Goal: Information Seeking & Learning: Compare options

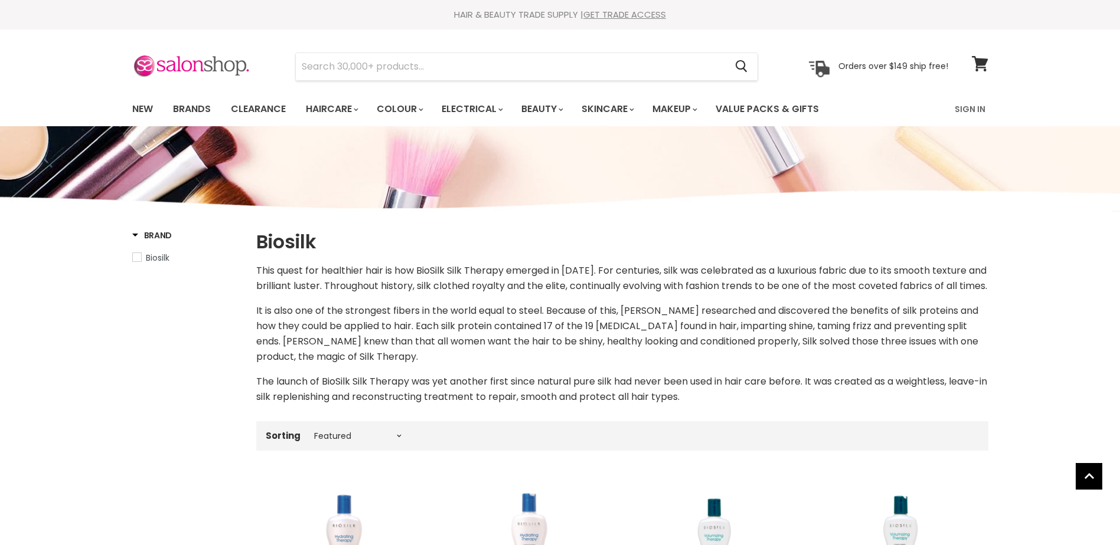
select select "manual"
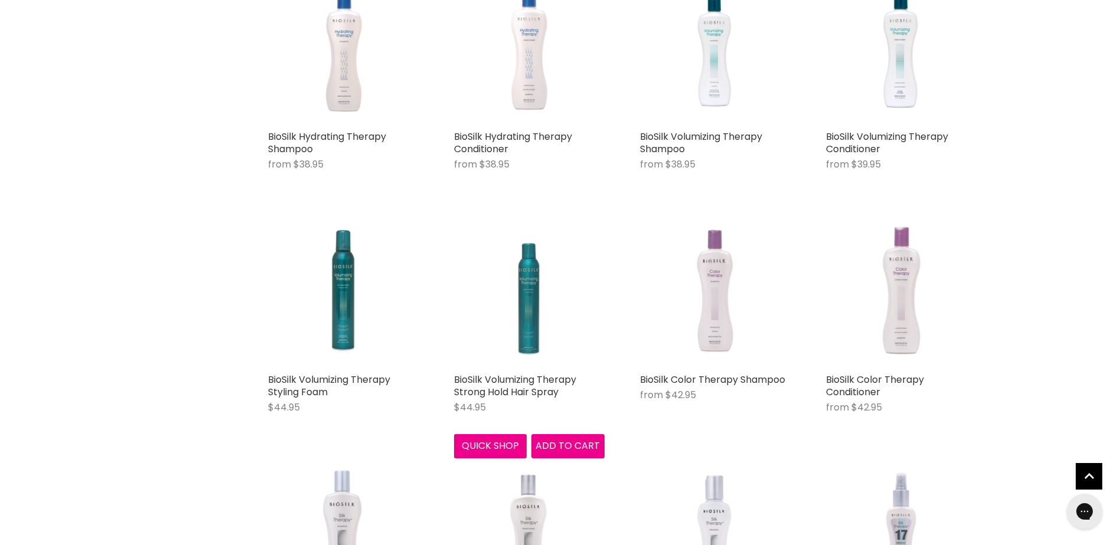
scroll to position [531, 0]
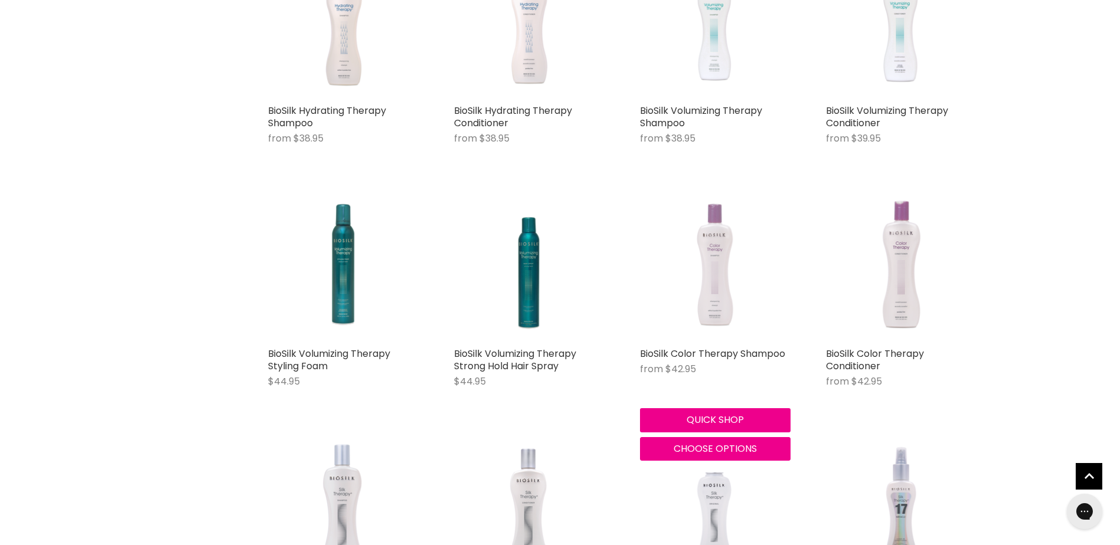
click at [717, 253] on img "Main content" at bounding box center [714, 266] width 79 height 151
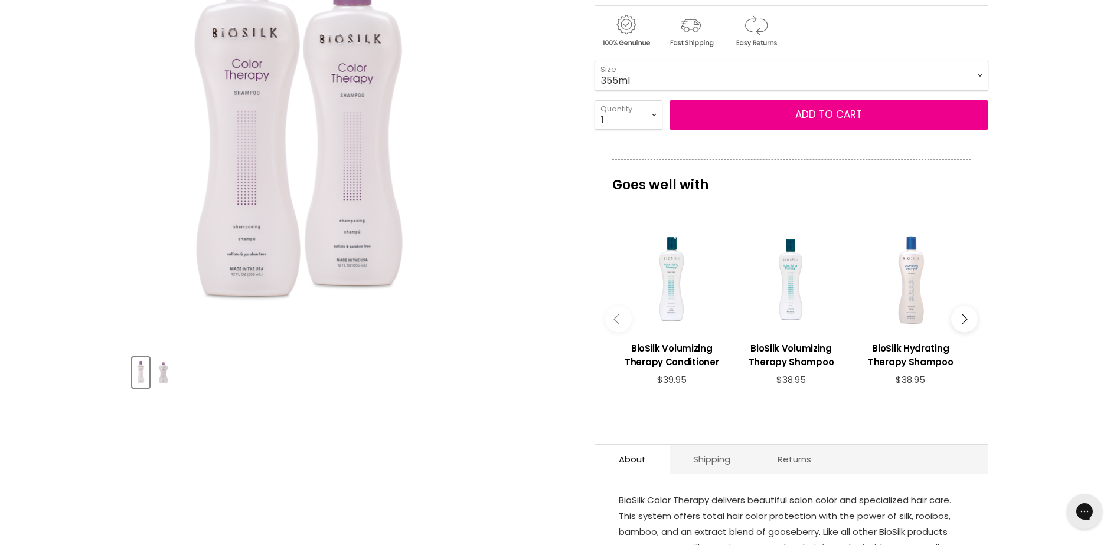
scroll to position [354, 0]
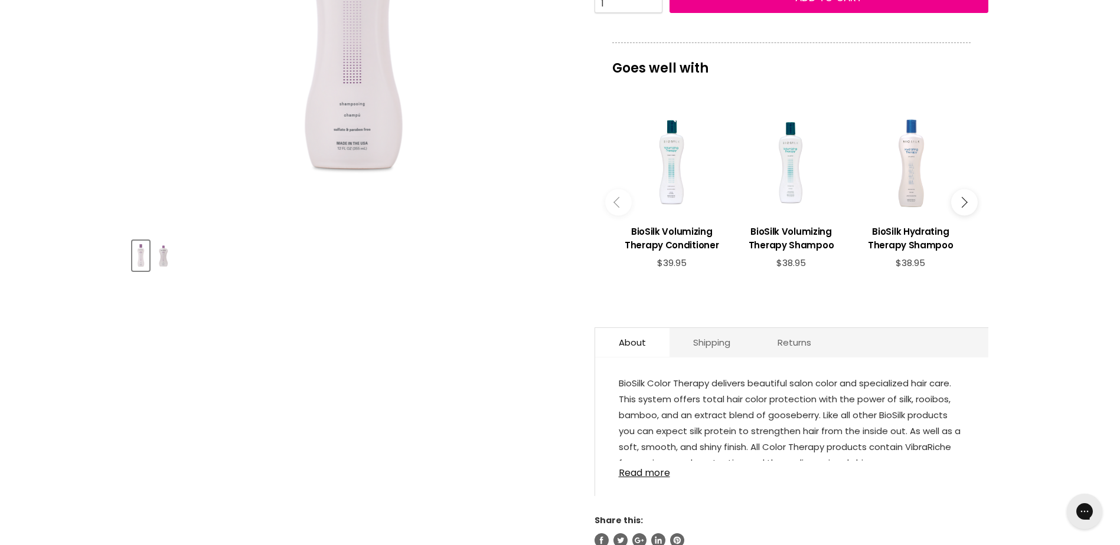
click at [163, 255] on img "Product thumbnails" at bounding box center [163, 256] width 19 height 28
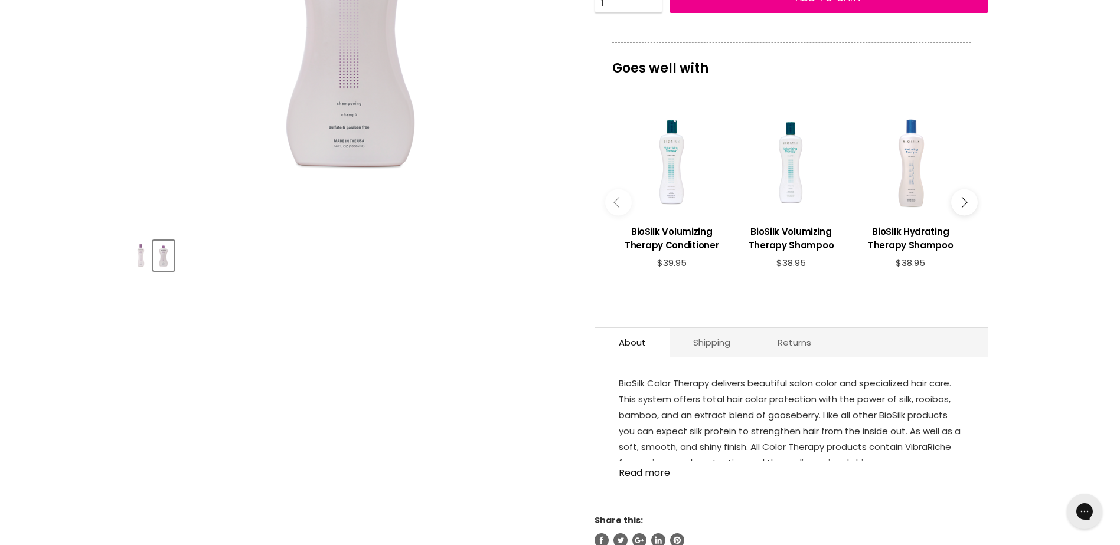
scroll to position [177, 0]
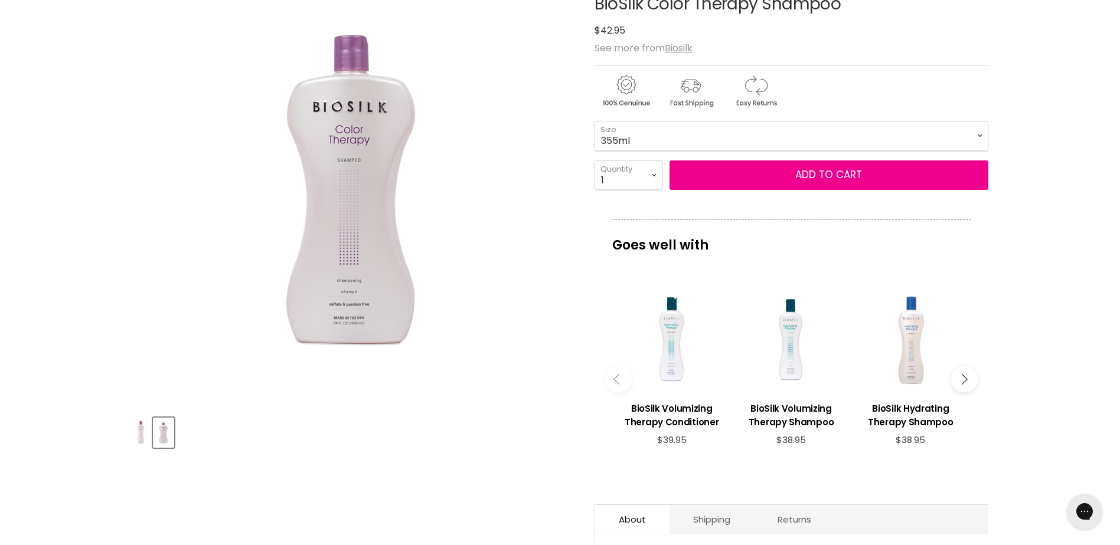
click at [147, 426] on img "Product thumbnails" at bounding box center [140, 433] width 15 height 28
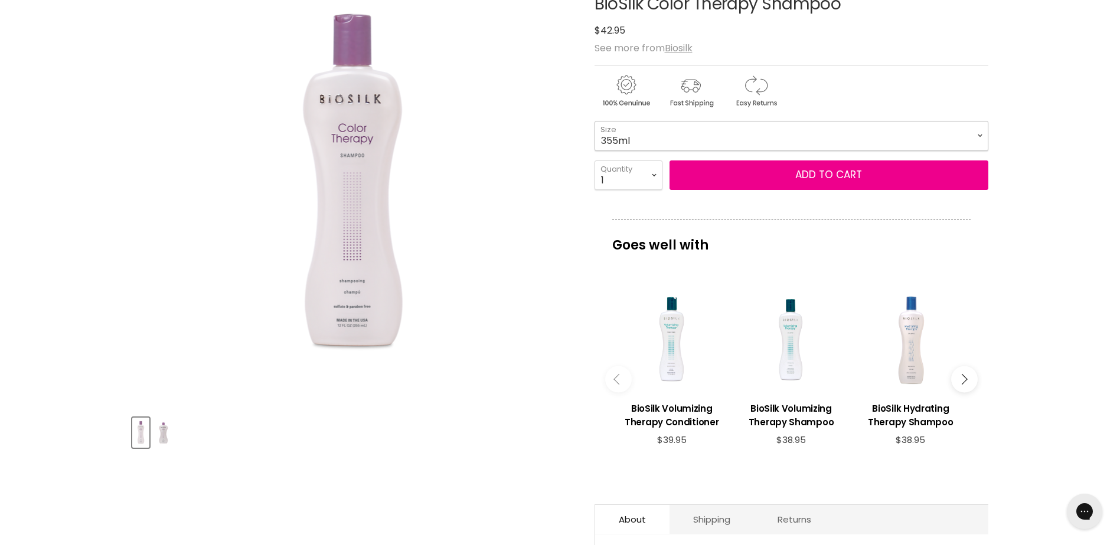
click at [963, 142] on select "355ml 1L" at bounding box center [791, 136] width 394 height 30
click at [594, 121] on select "355ml 1L" at bounding box center [791, 136] width 394 height 30
select select "1L"
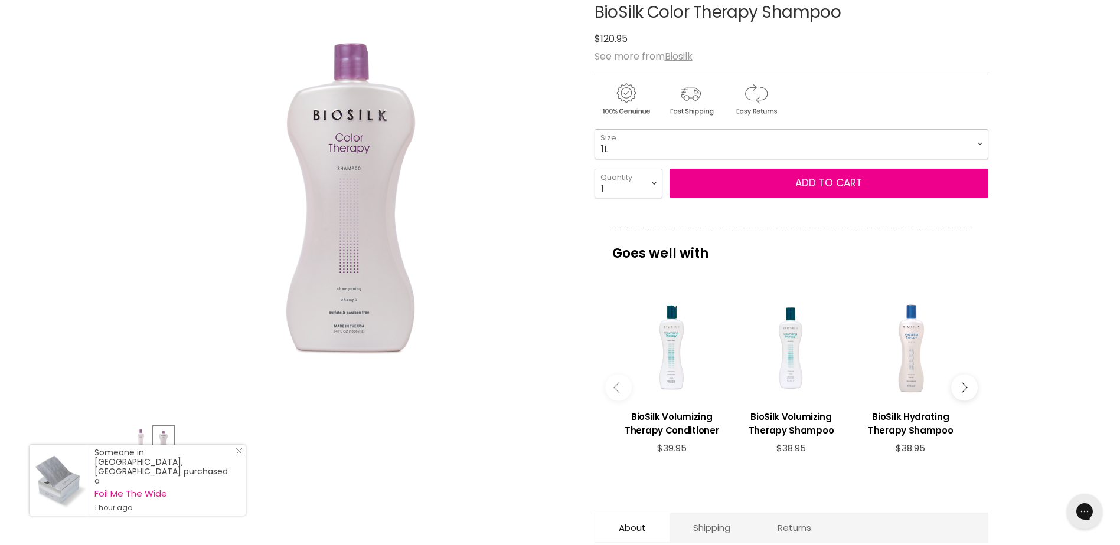
scroll to position [177, 0]
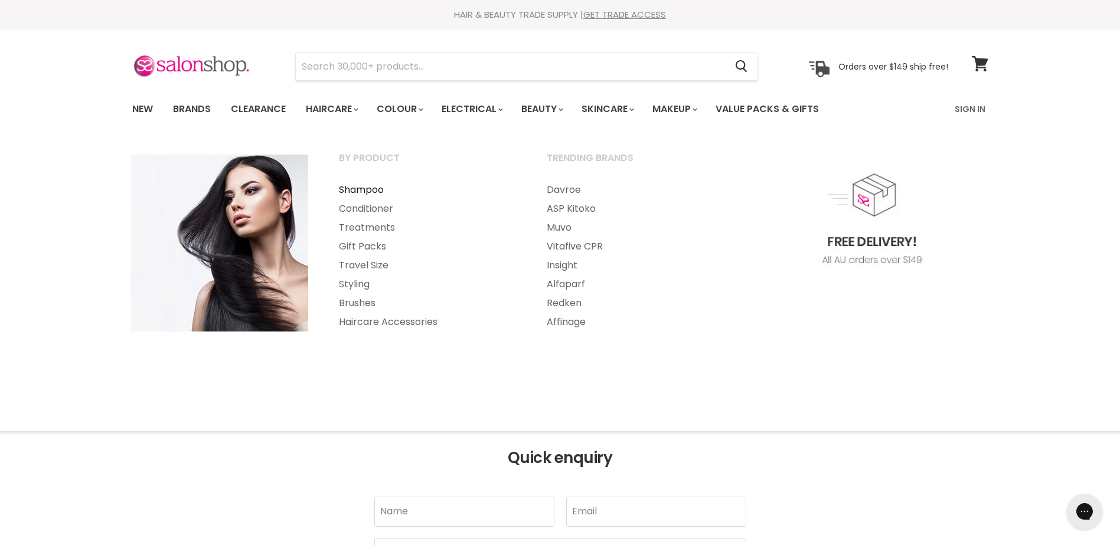
click at [361, 187] on link "Shampoo" at bounding box center [426, 190] width 205 height 19
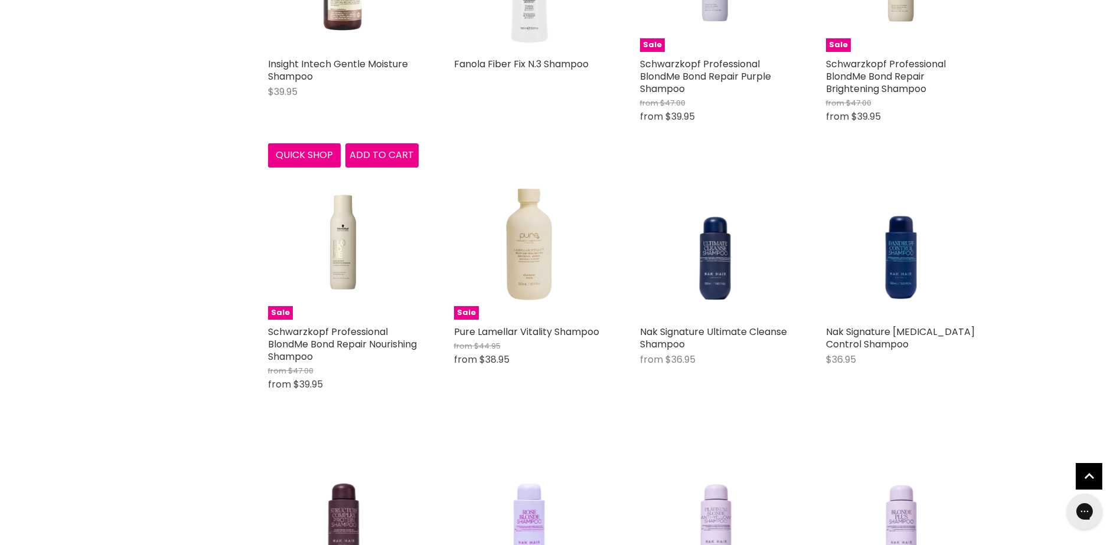
scroll to position [2007, 0]
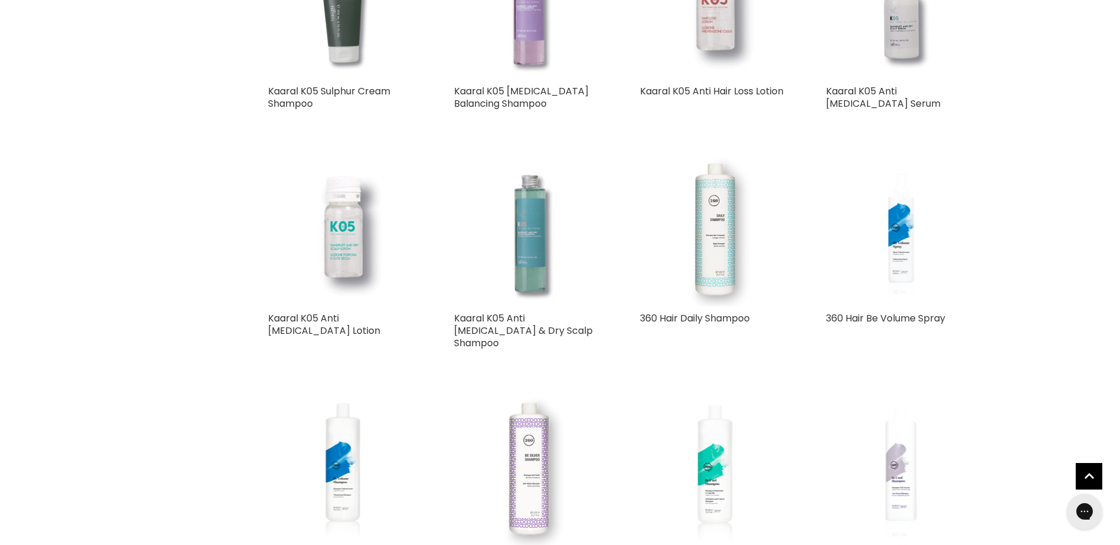
scroll to position [5371, 0]
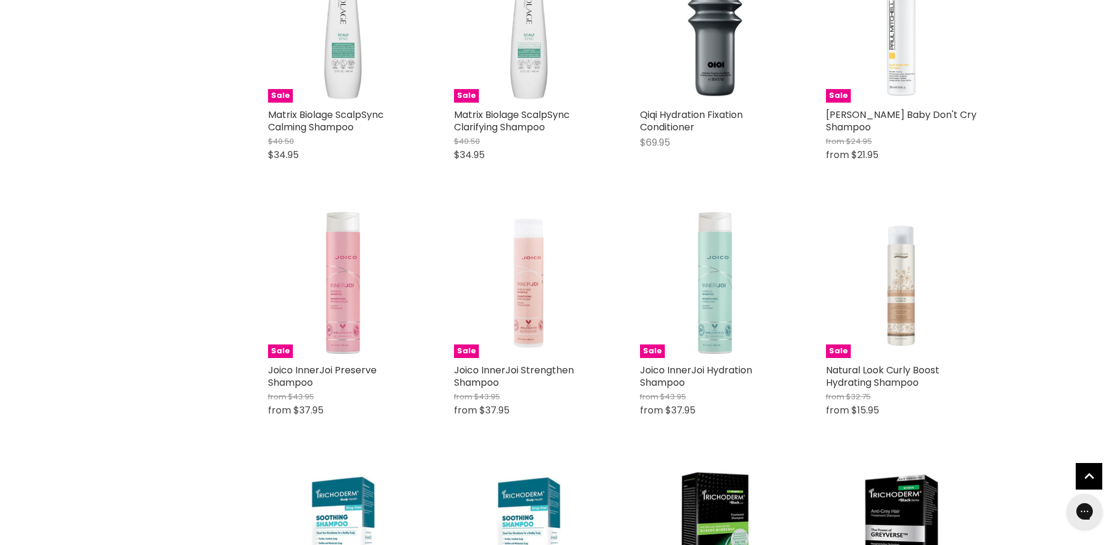
scroll to position [8559, 0]
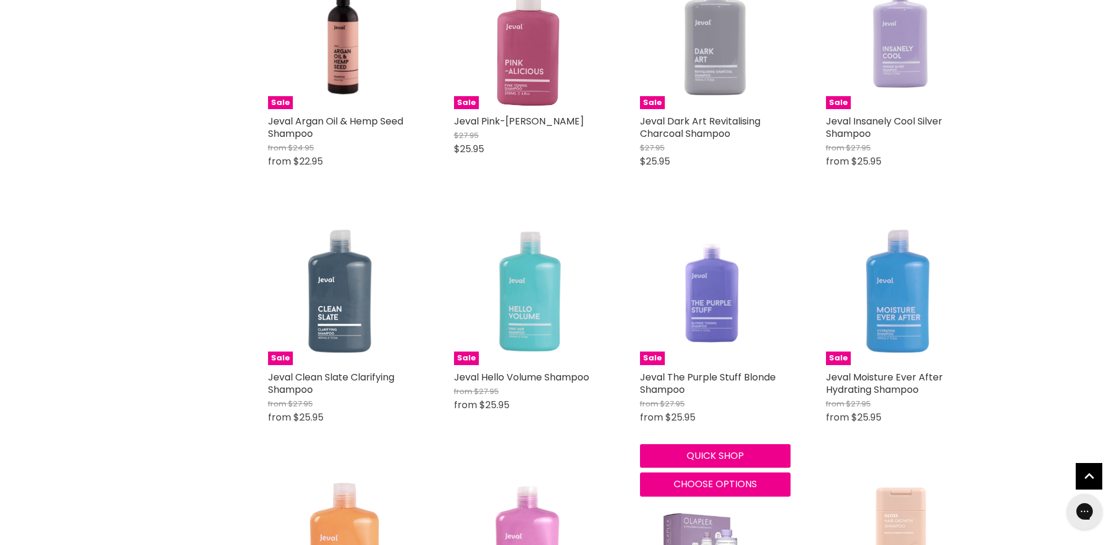
scroll to position [10742, 0]
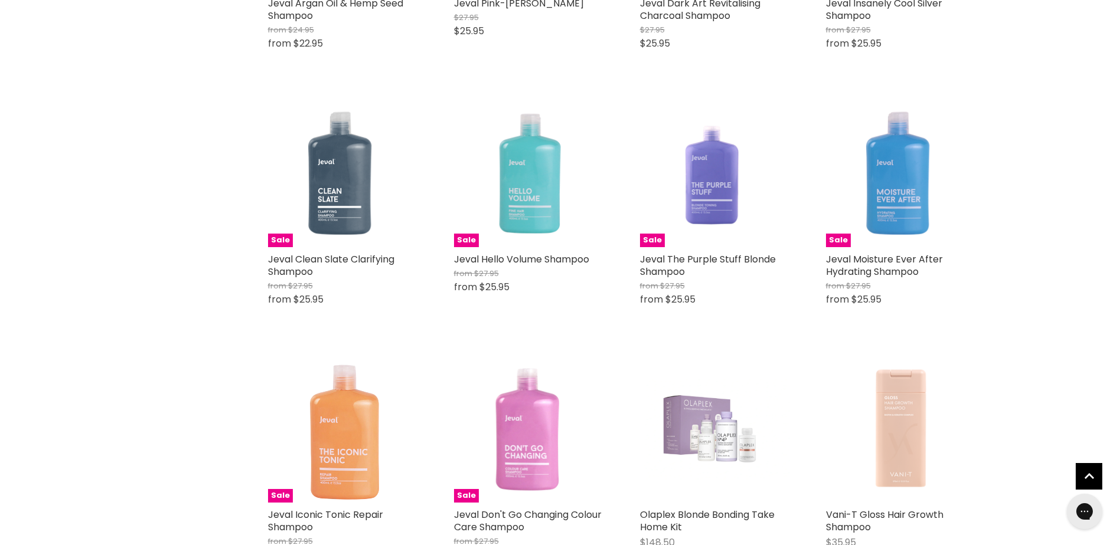
click at [728, 376] on img "Main content" at bounding box center [715, 428] width 151 height 104
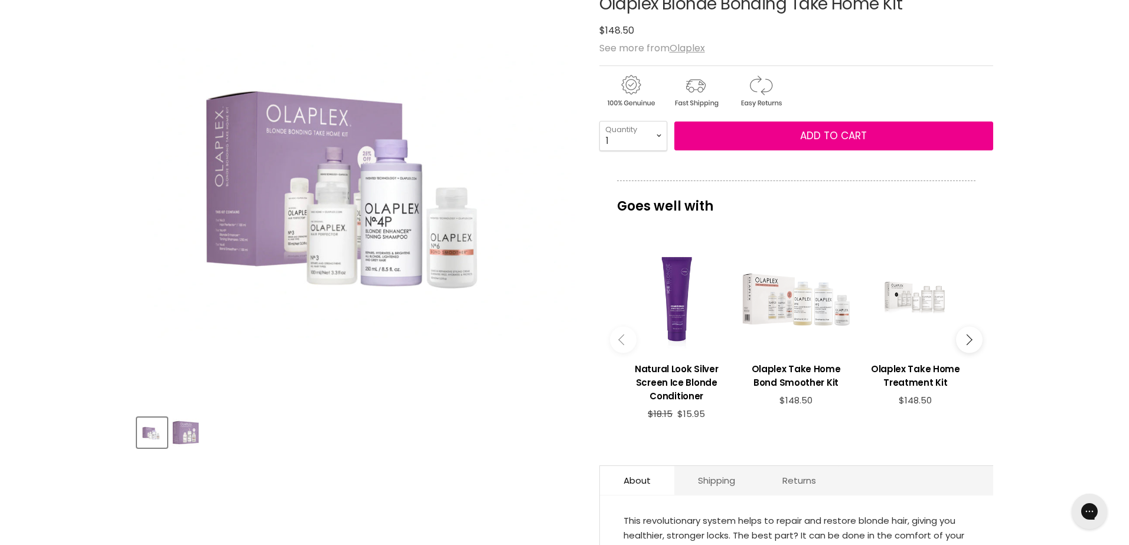
scroll to position [295, 0]
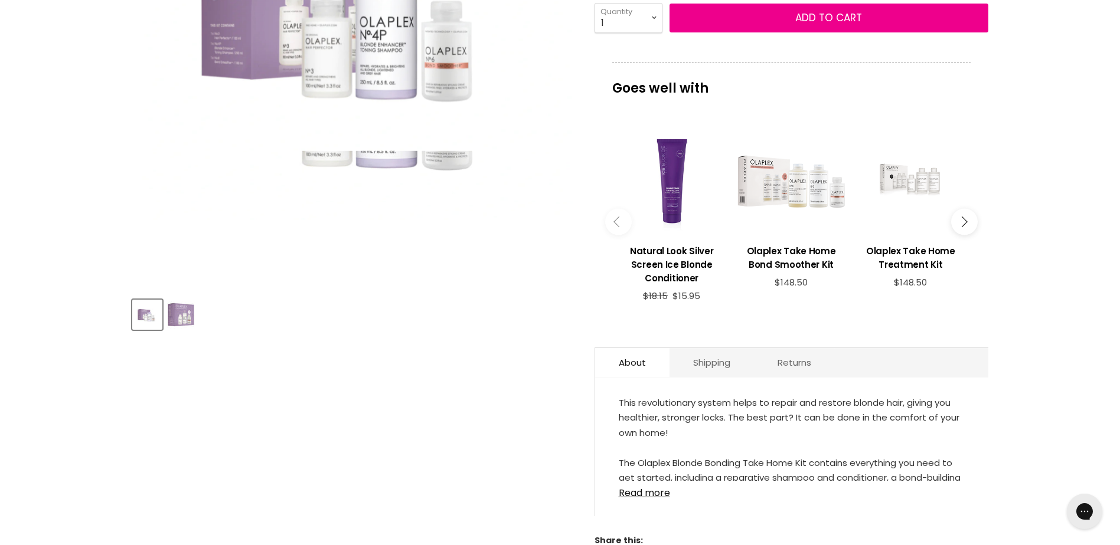
click at [333, 163] on img "Olaplex Blonde Bonding Take Home Kit image. Click or Scroll to Zoom." at bounding box center [352, 68] width 441 height 304
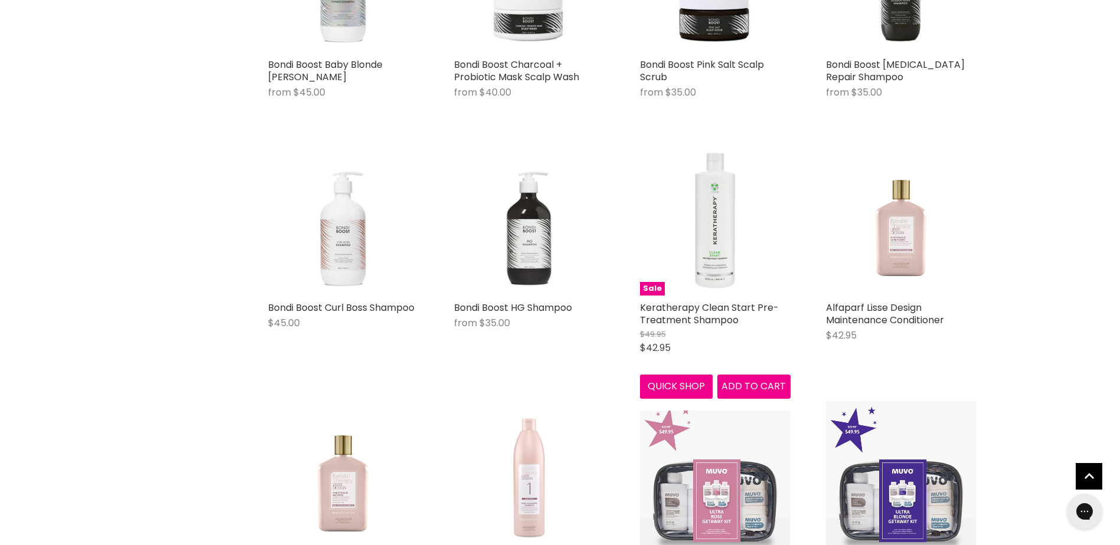
scroll to position [6061, 0]
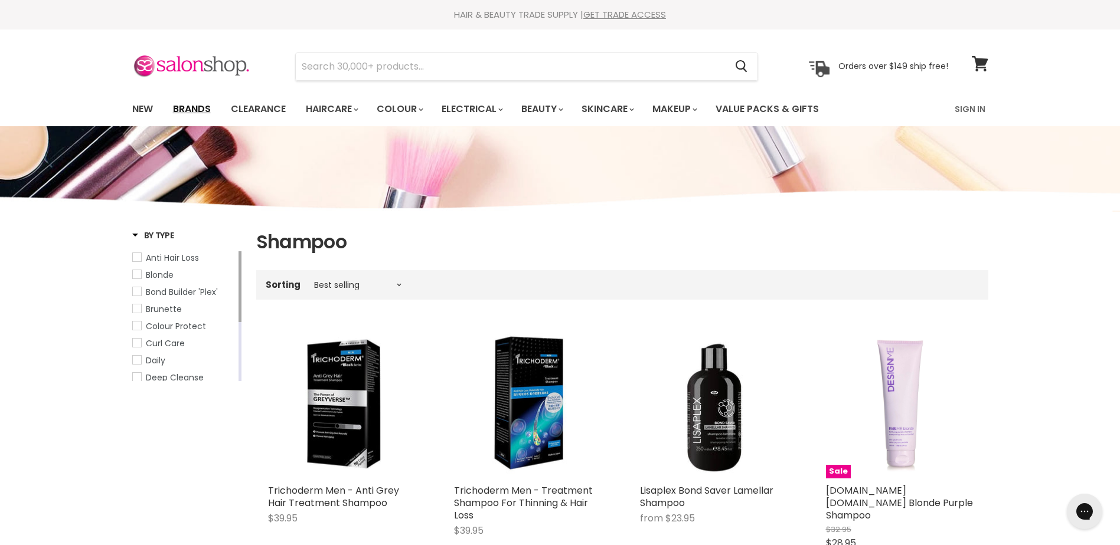
click at [197, 117] on link "Brands" at bounding box center [191, 109] width 55 height 25
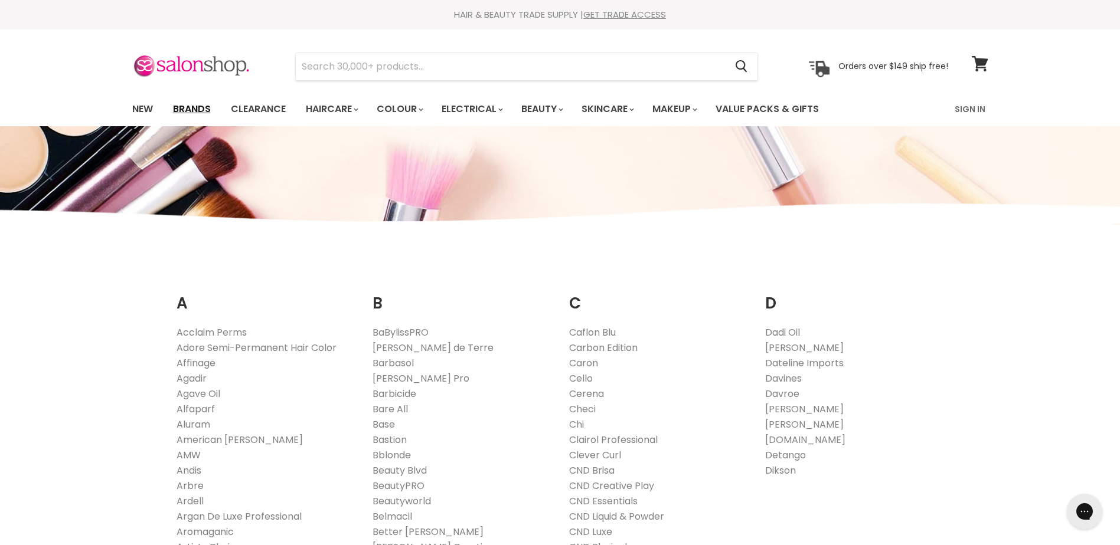
click at [189, 116] on link "Brands" at bounding box center [191, 109] width 55 height 25
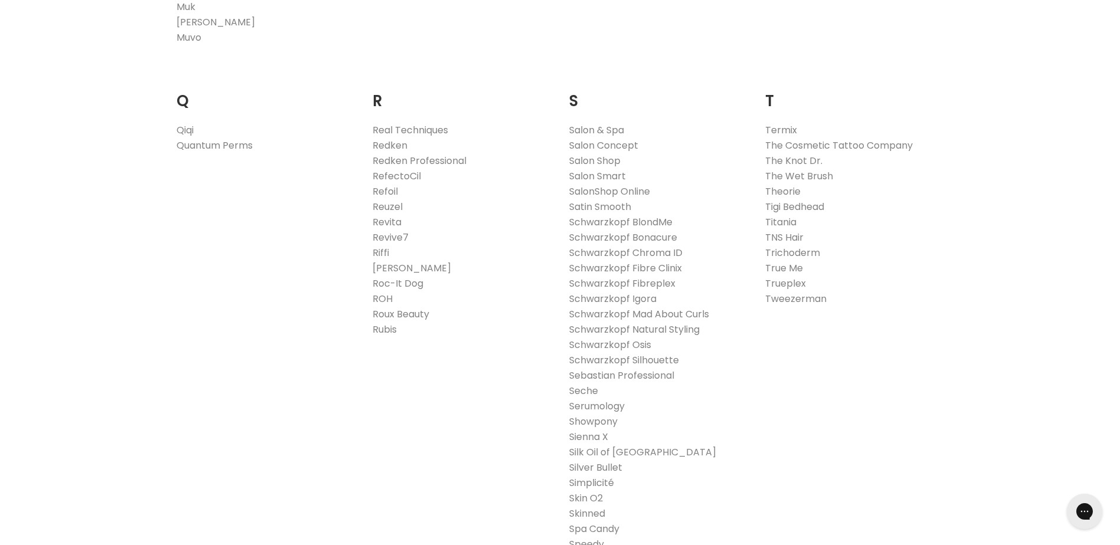
scroll to position [1830, 0]
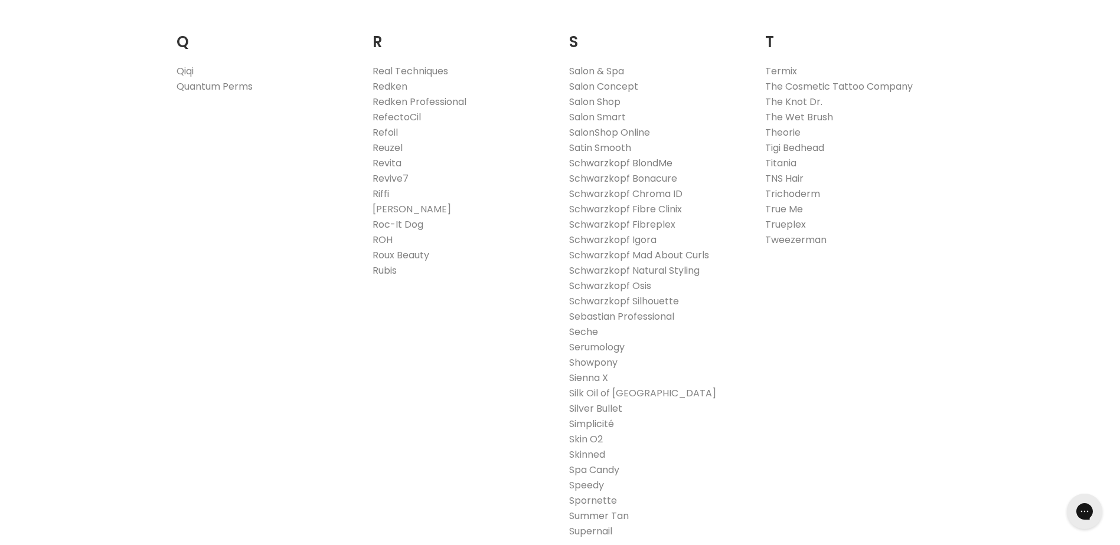
click at [628, 163] on link "Schwarzkopf BlondMe" at bounding box center [620, 163] width 103 height 14
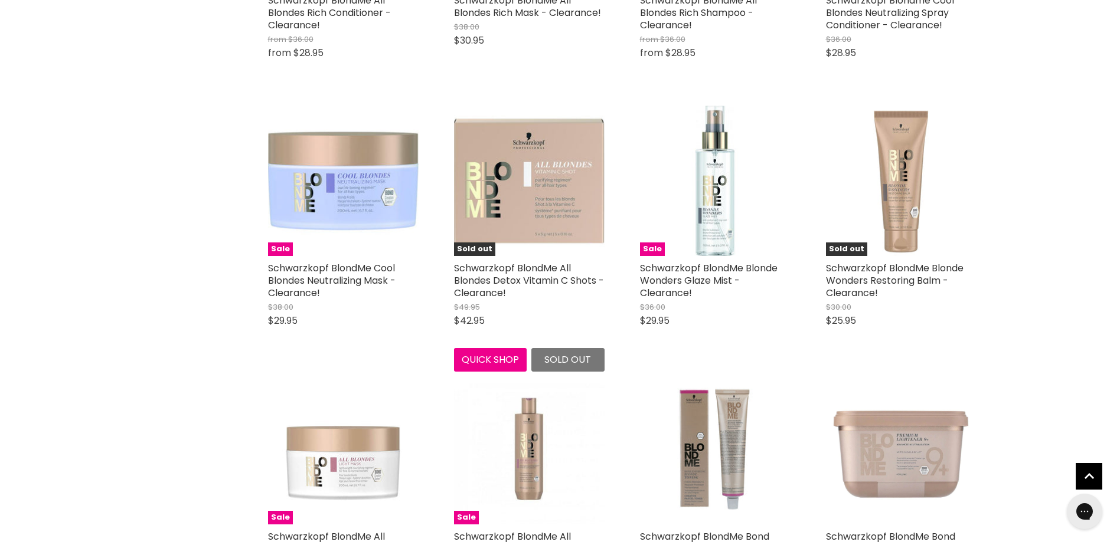
scroll to position [1771, 0]
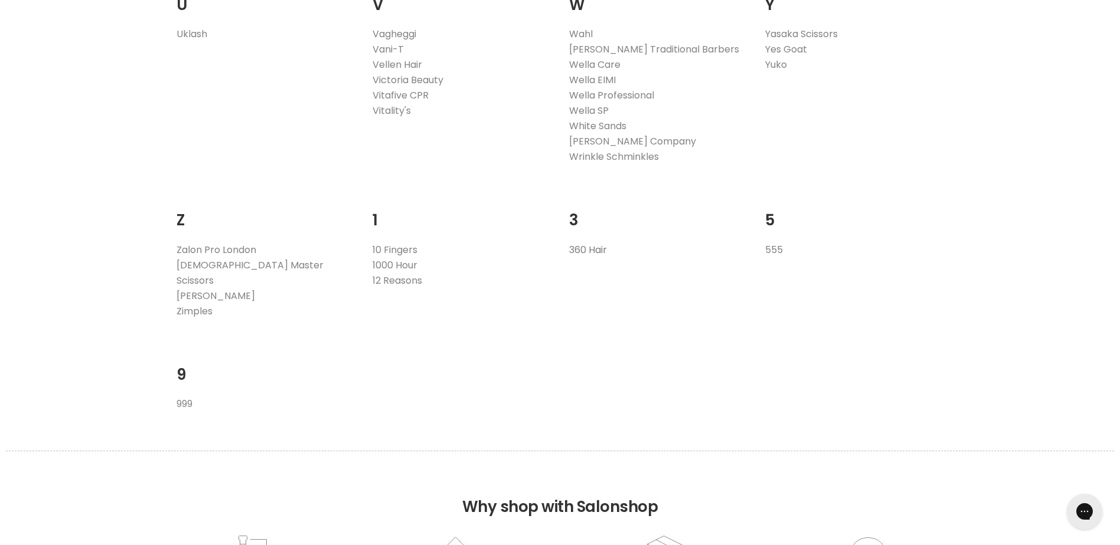
click at [591, 252] on link "360 Hair" at bounding box center [588, 250] width 38 height 14
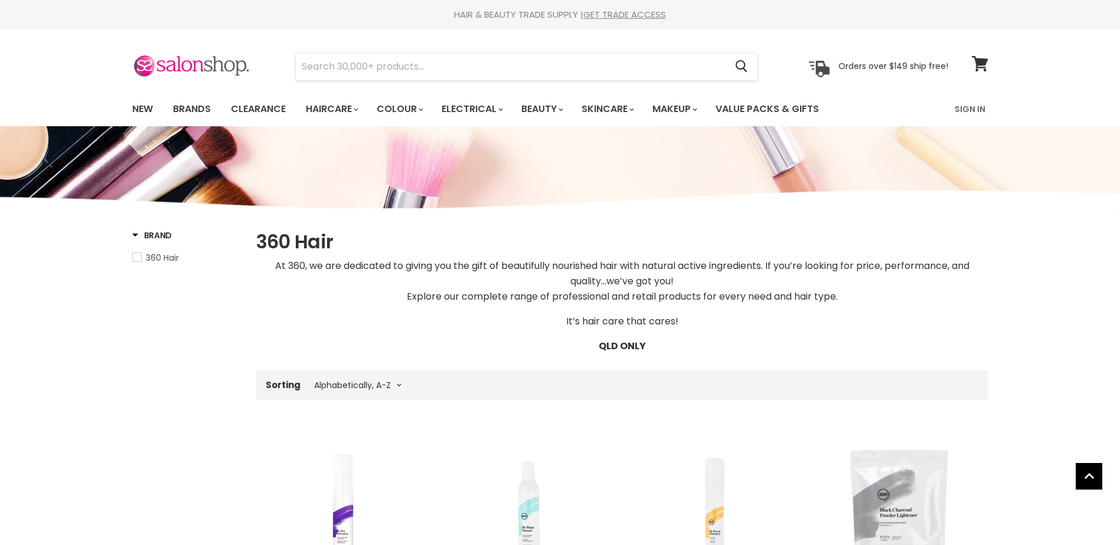
select select "title-ascending"
click at [206, 111] on link "Brands" at bounding box center [191, 109] width 55 height 25
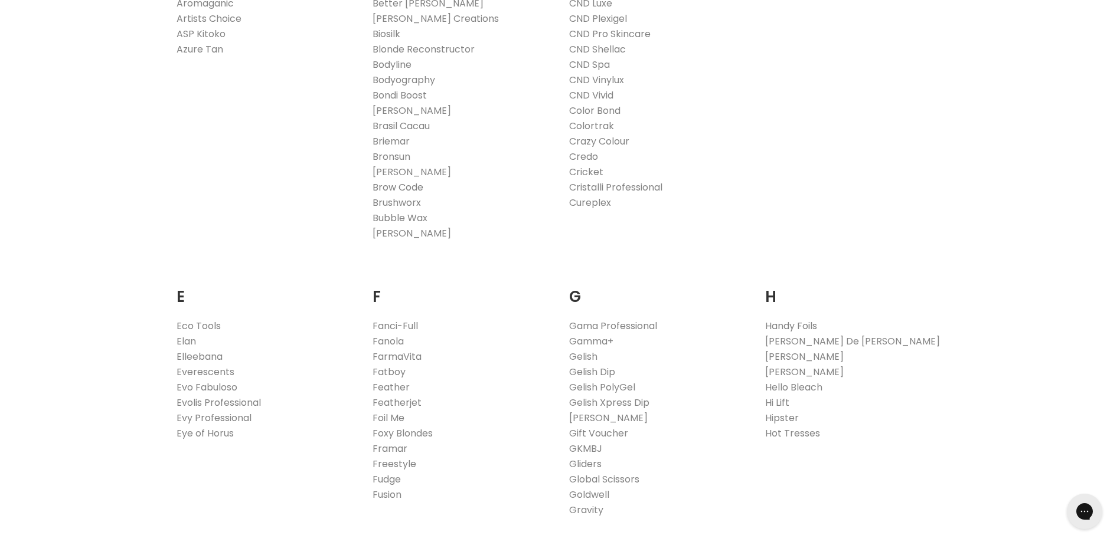
scroll to position [531, 0]
